Goal: Task Accomplishment & Management: Manage account settings

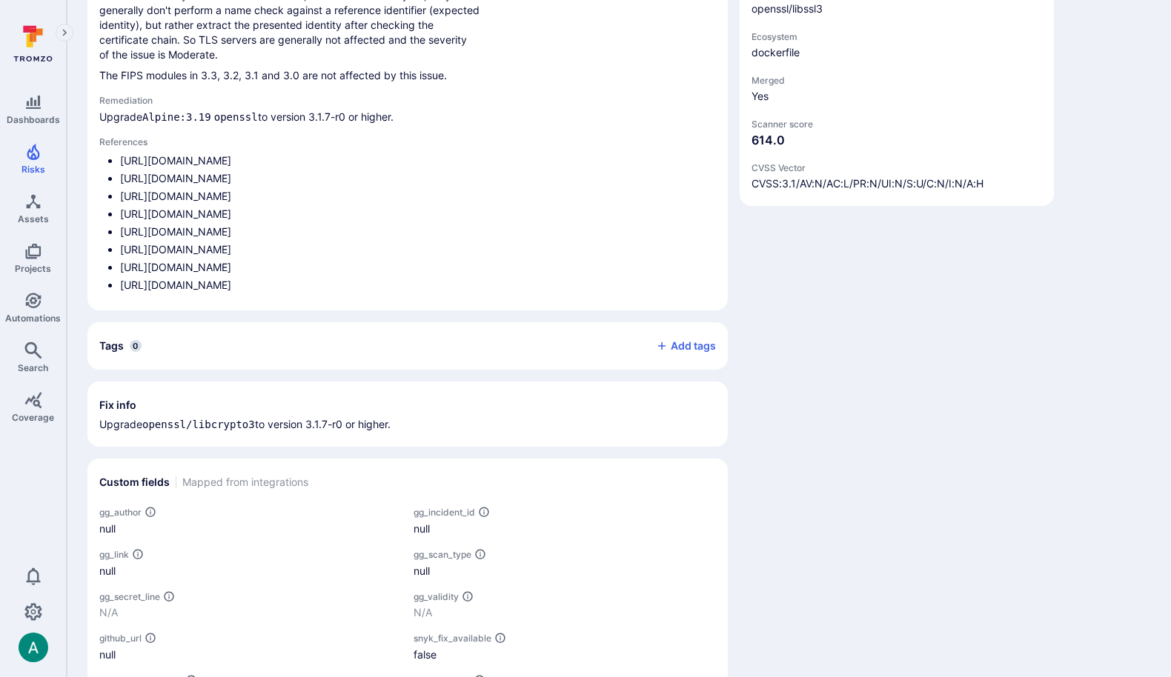
scroll to position [974, 0]
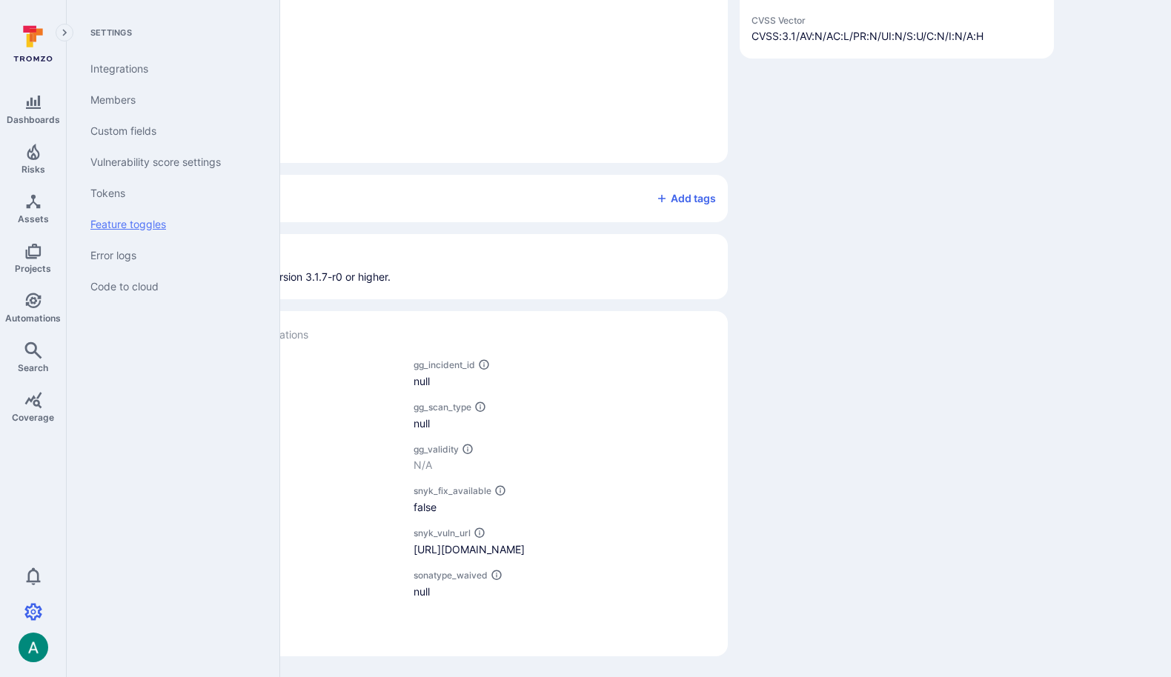
click at [146, 219] on link "Feature toggles" at bounding box center [170, 224] width 183 height 31
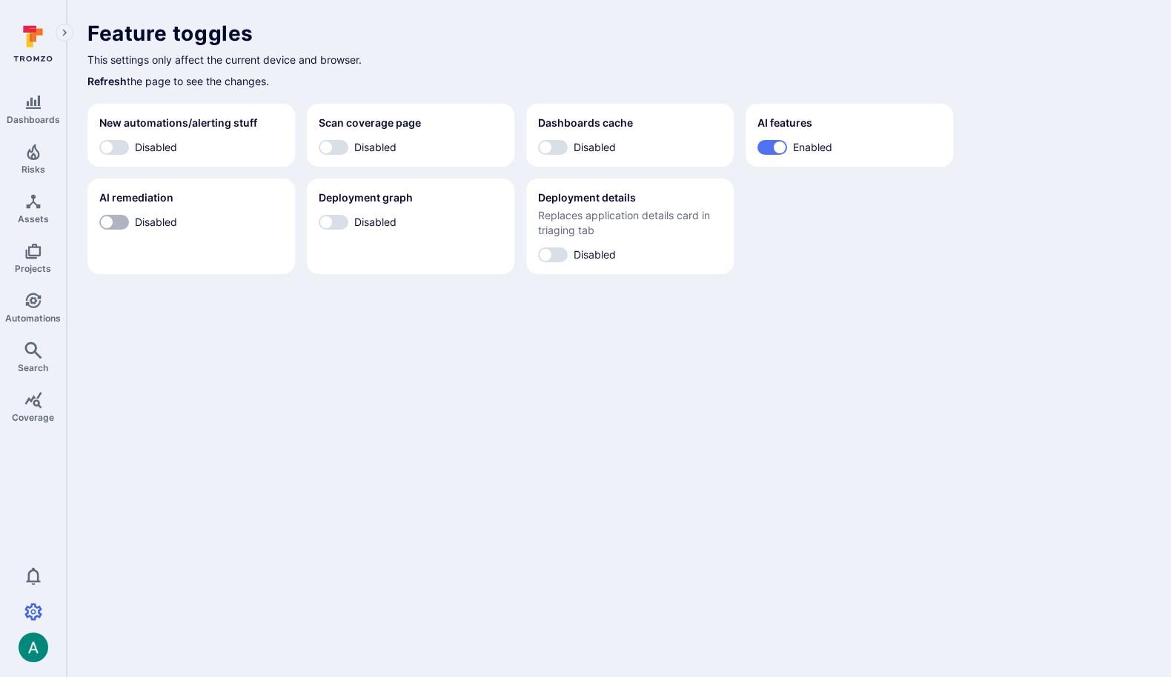
click at [122, 224] on input "Disabled" at bounding box center [106, 222] width 44 height 15
checkbox input "true"
click at [373, 225] on span "Disabled" at bounding box center [375, 222] width 42 height 16
click at [348, 225] on input "Disabled" at bounding box center [326, 222] width 44 height 15
checkbox input "true"
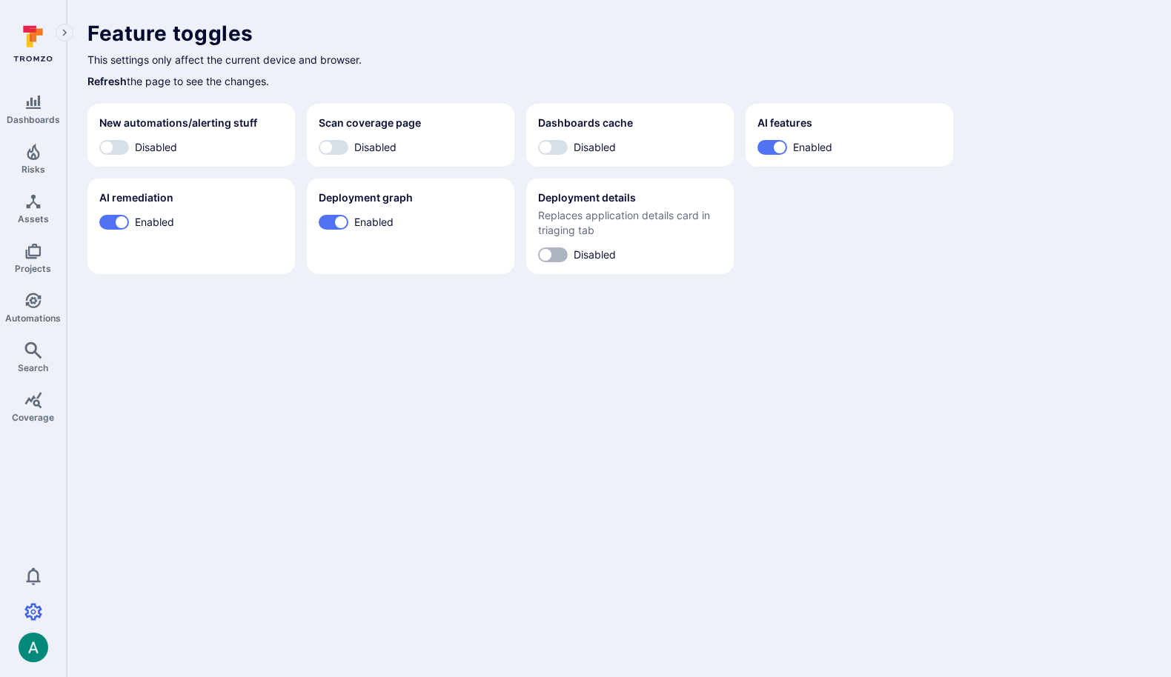
click at [559, 254] on input "Disabled" at bounding box center [545, 255] width 44 height 15
checkbox input "true"
click at [468, 370] on body "Dashboards Risks Assets Projects Automations Search Coverage 0 Settings Integra…" at bounding box center [585, 338] width 1171 height 677
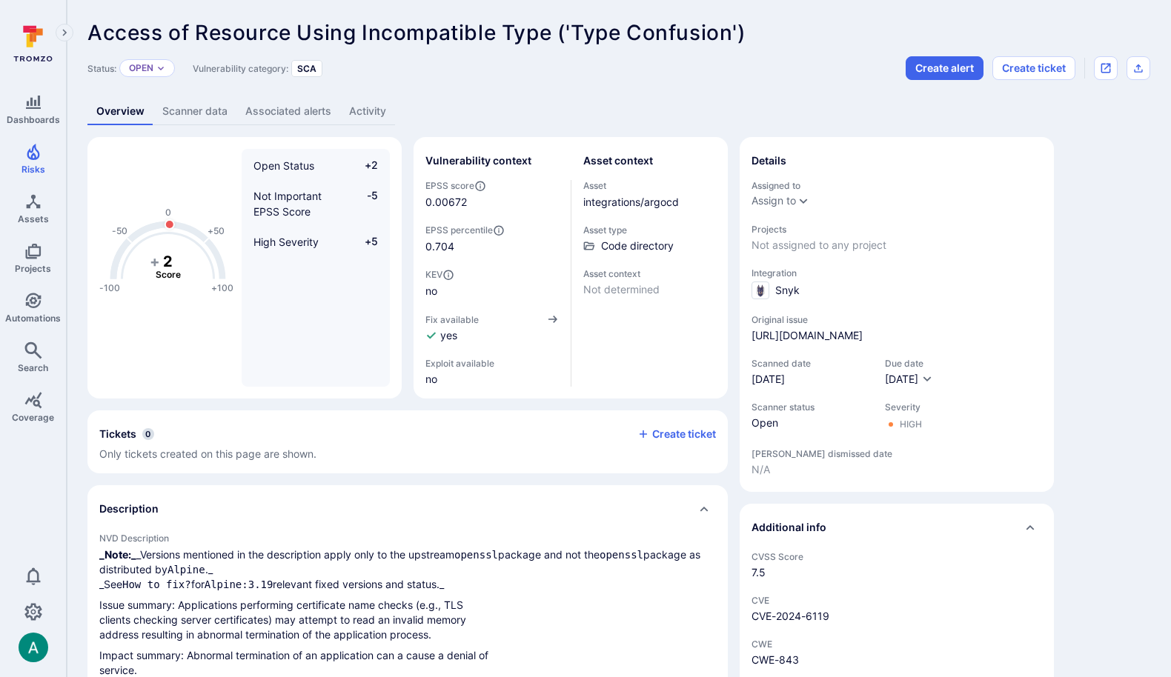
click at [455, 70] on div "Status: Open Vulnerability category: SCA Create alert Create ticket" at bounding box center [618, 68] width 1063 height 24
click at [661, 205] on link "integrations/argocd" at bounding box center [631, 202] width 96 height 13
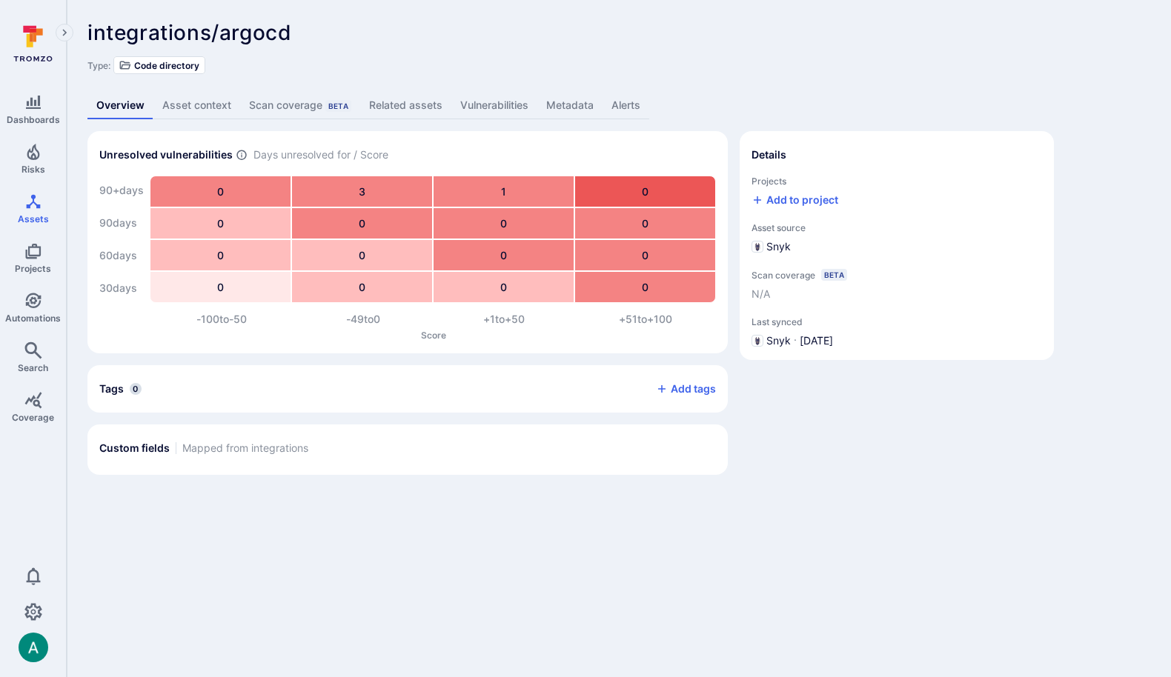
click at [391, 96] on link "Related assets" at bounding box center [405, 105] width 91 height 27
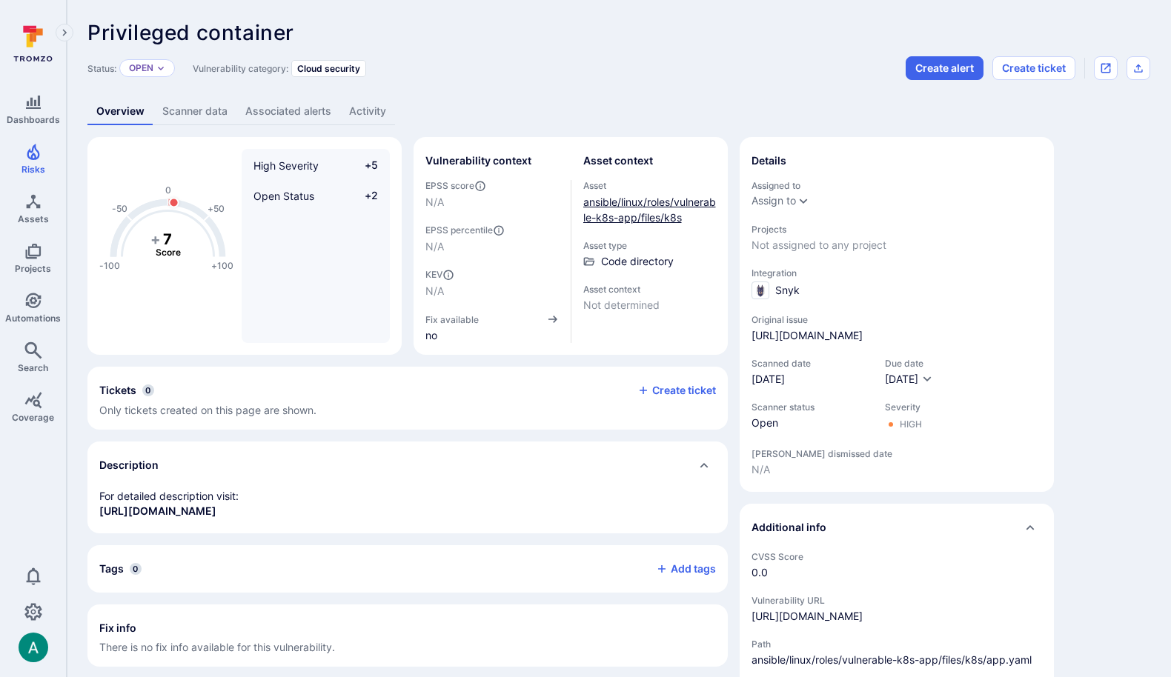
click at [617, 207] on link "ansible/linux/roles/vulnerable-k8s-app/files/k8s" at bounding box center [649, 210] width 133 height 28
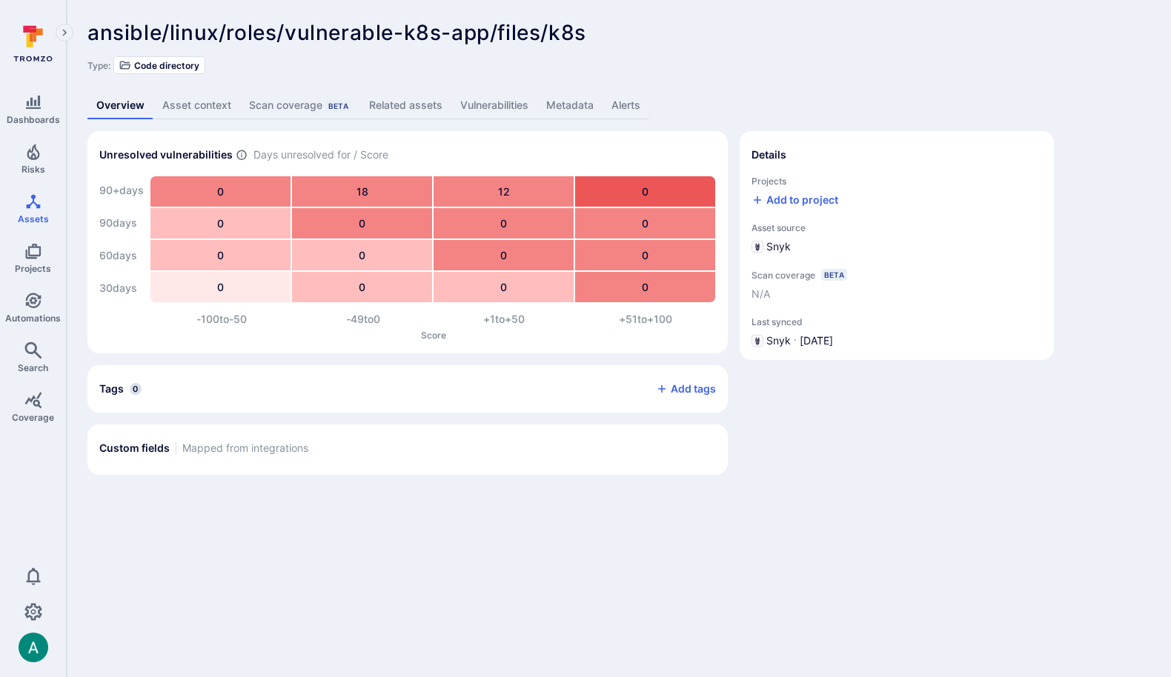
click at [408, 110] on link "Related assets" at bounding box center [405, 105] width 91 height 27
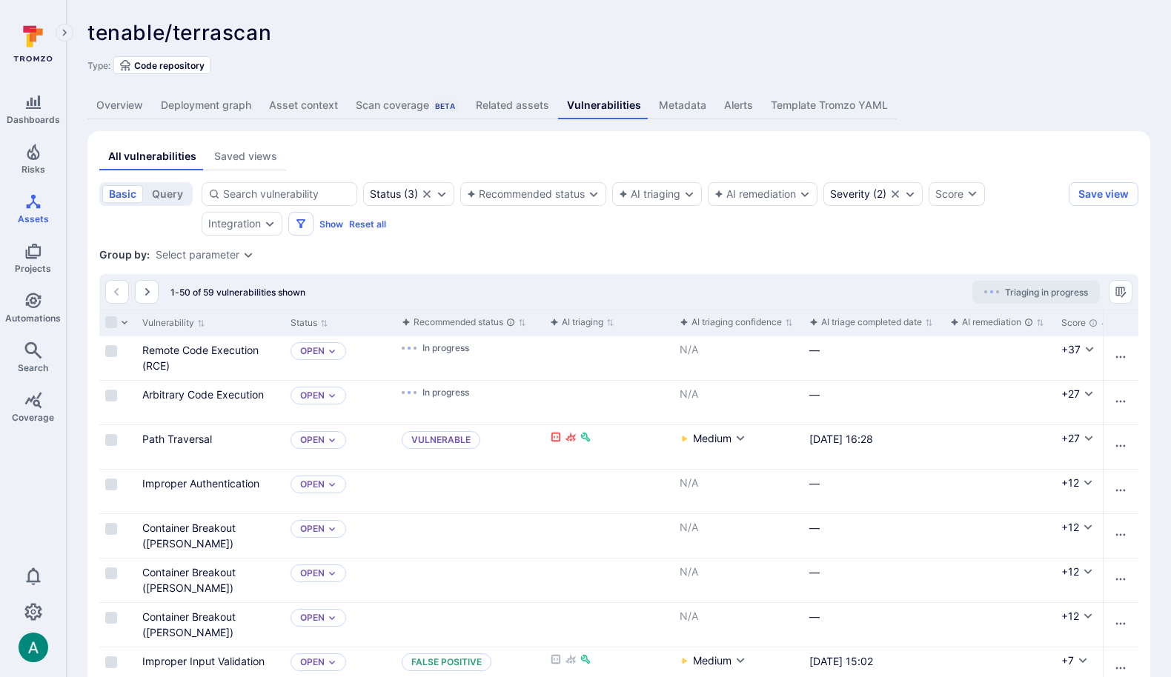
click at [528, 235] on div "Status ( 3 ) Recommended status AI triaging AI remediation Severity ( 2 ) Score…" at bounding box center [632, 208] width 861 height 53
